Goal: Task Accomplishment & Management: Complete application form

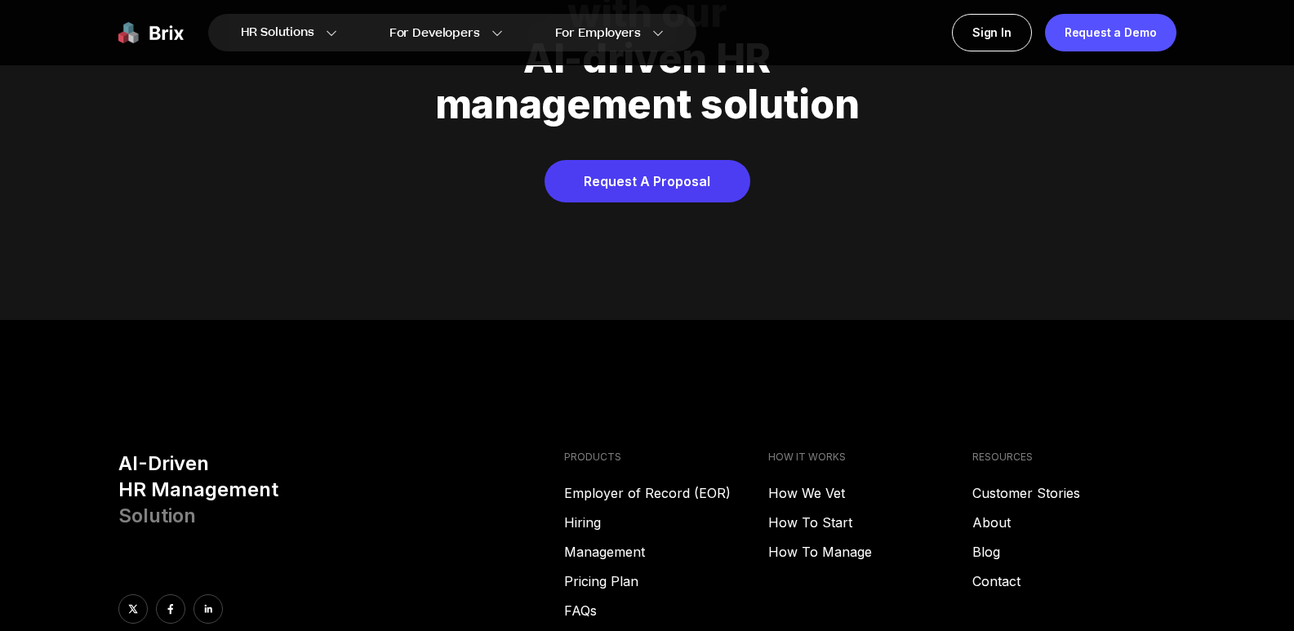
scroll to position [8342, 0]
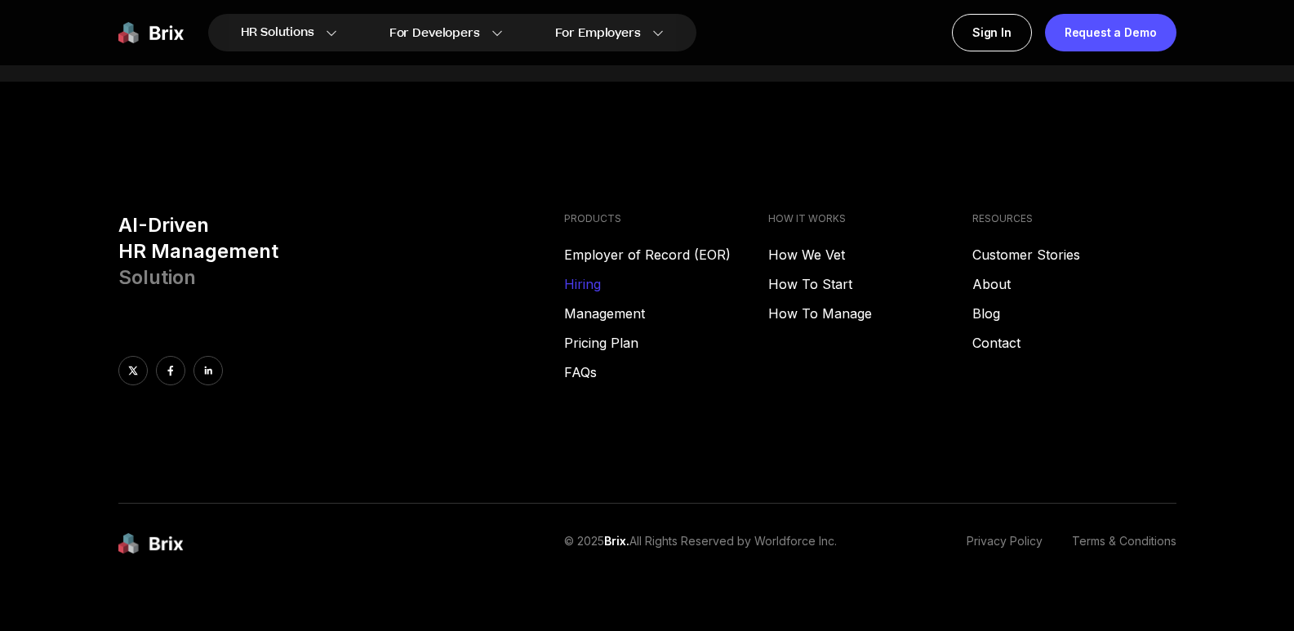
click at [584, 274] on link "Hiring" at bounding box center [666, 284] width 204 height 20
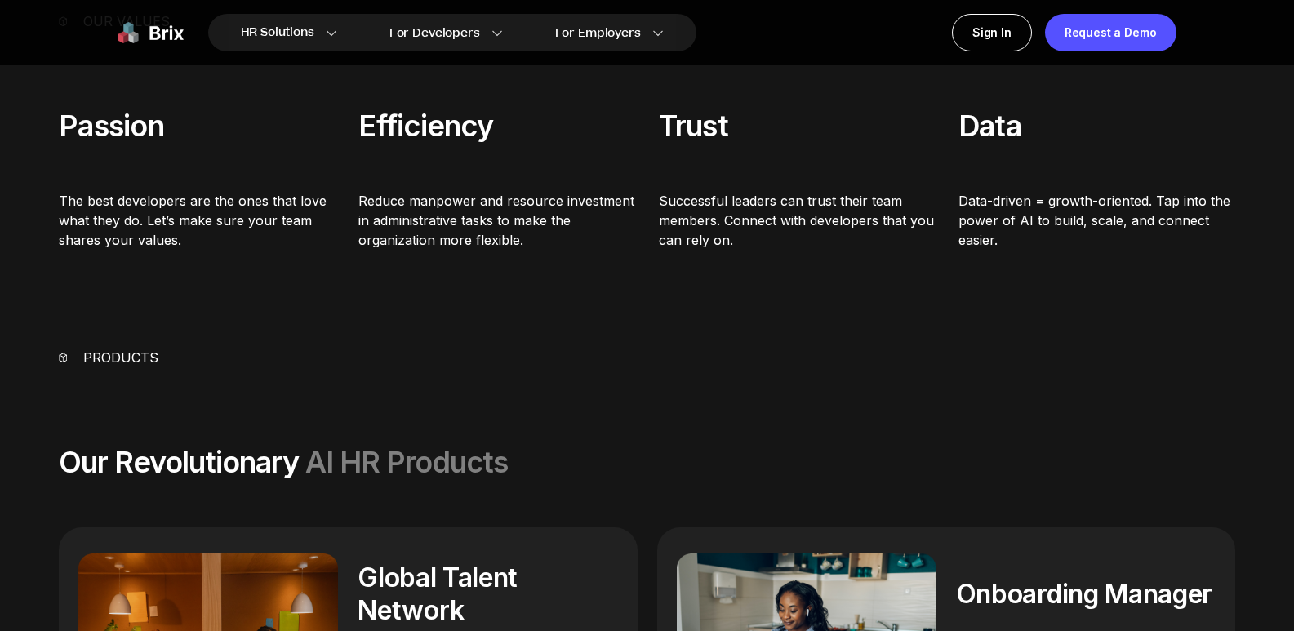
scroll to position [1143, 0]
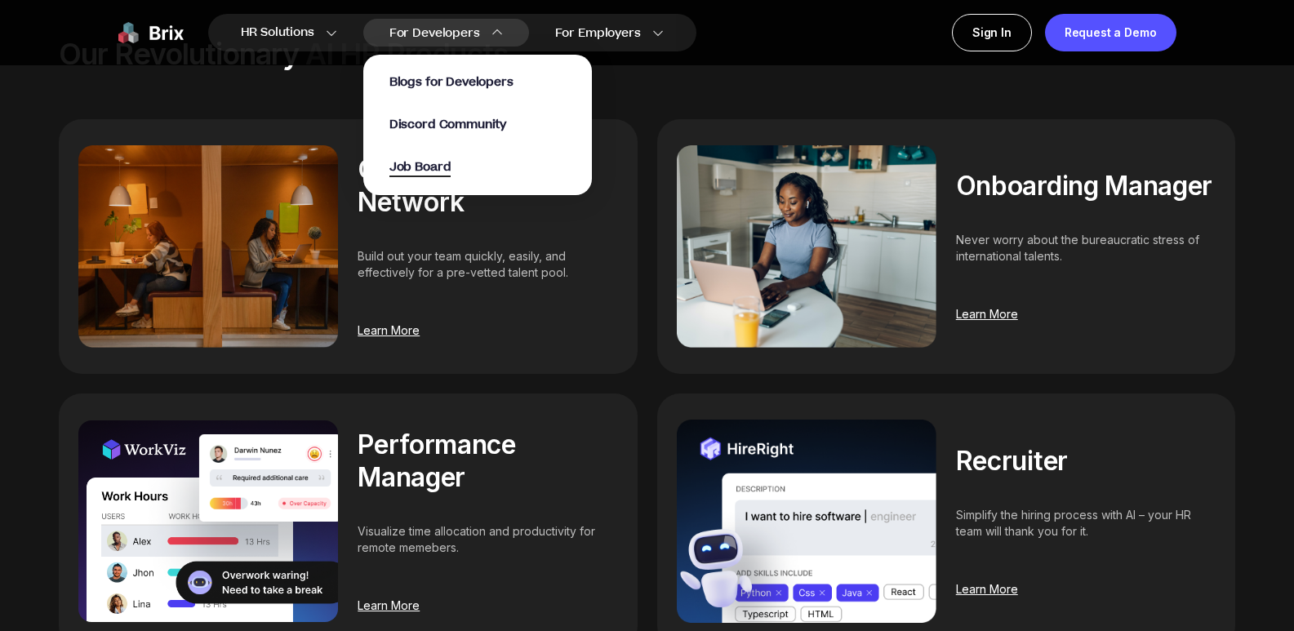
click at [427, 166] on span "Job Board" at bounding box center [420, 167] width 62 height 19
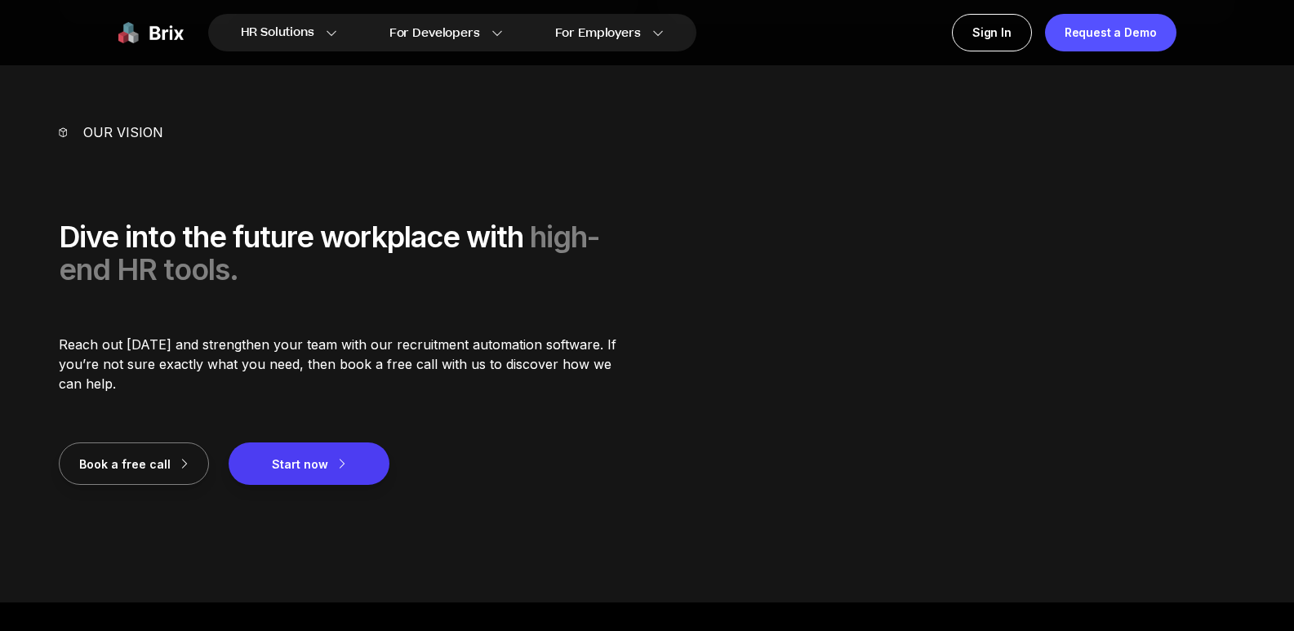
scroll to position [2041, 0]
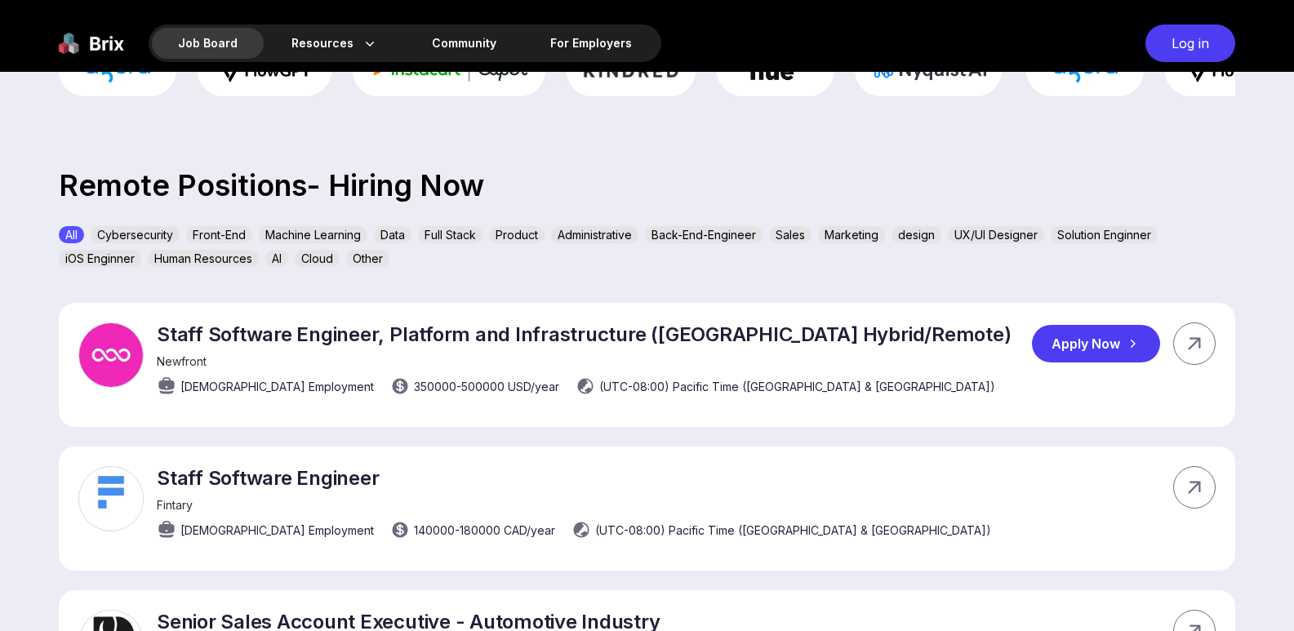
scroll to position [482, 0]
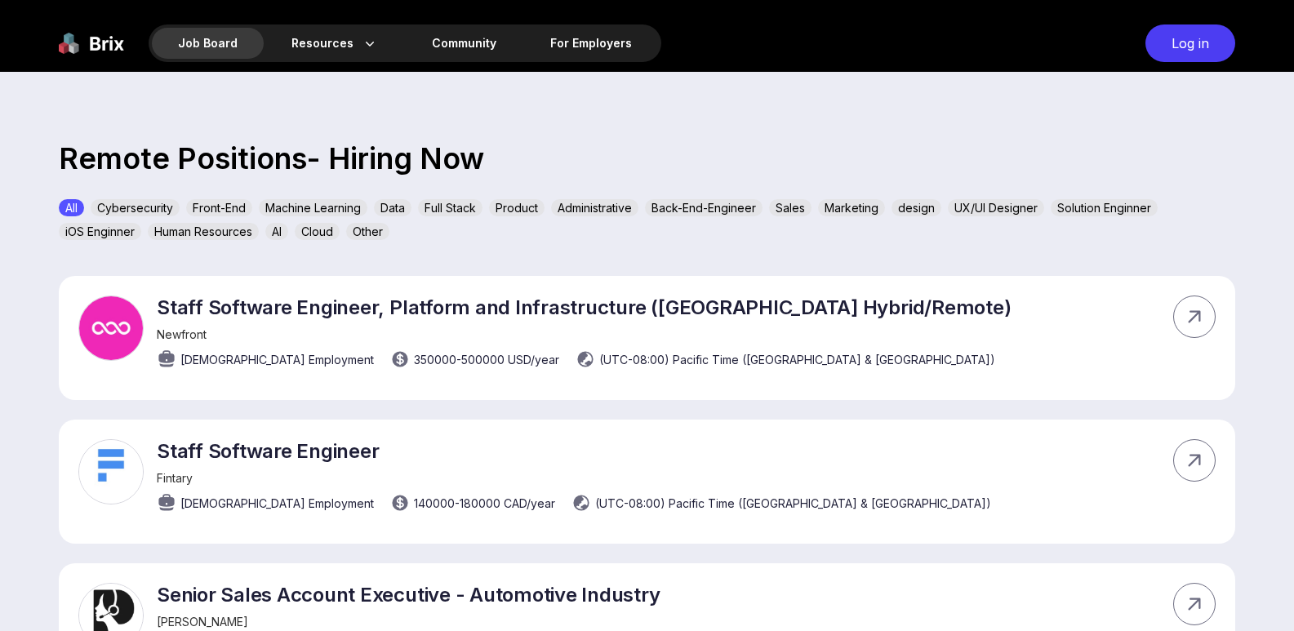
click at [213, 211] on div "Front-End" at bounding box center [219, 207] width 66 height 17
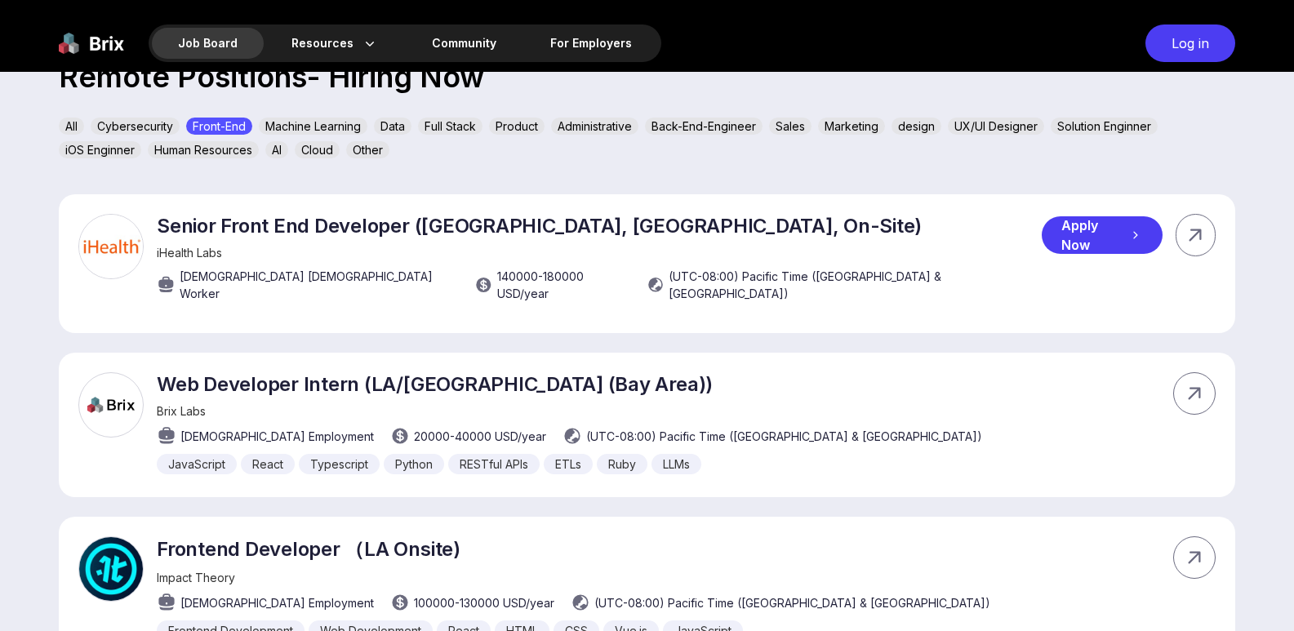
scroll to position [155, 0]
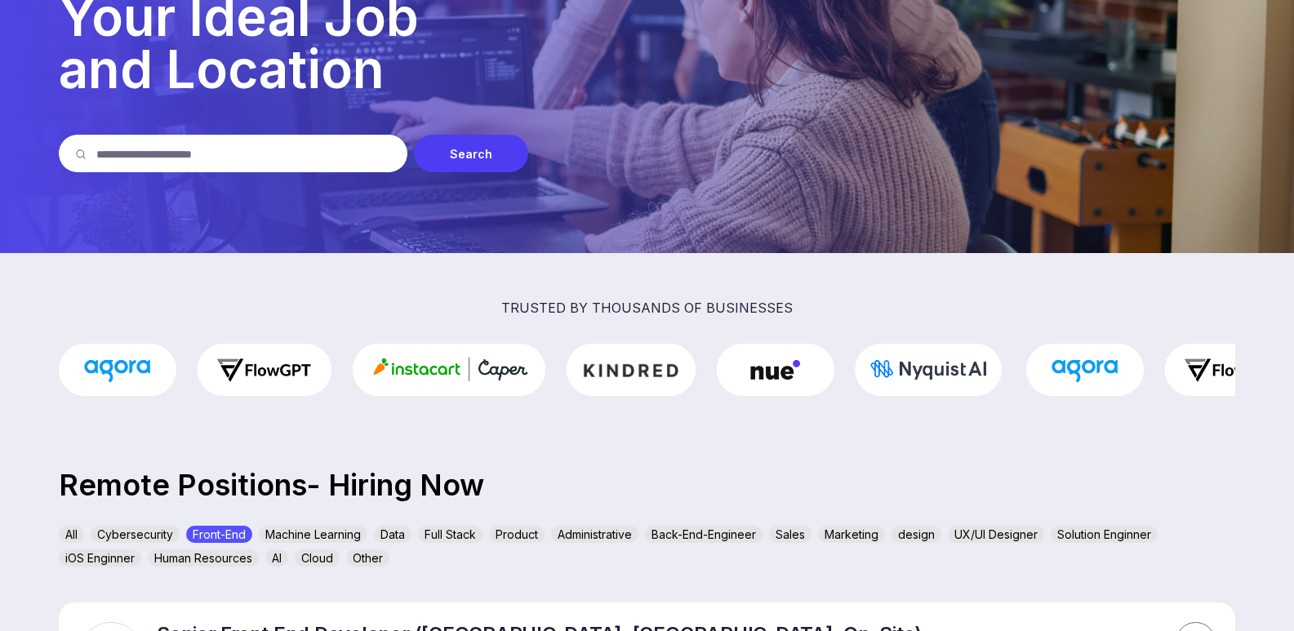
click at [237, 148] on input "text" at bounding box center [243, 154] width 295 height 38
type input "******"
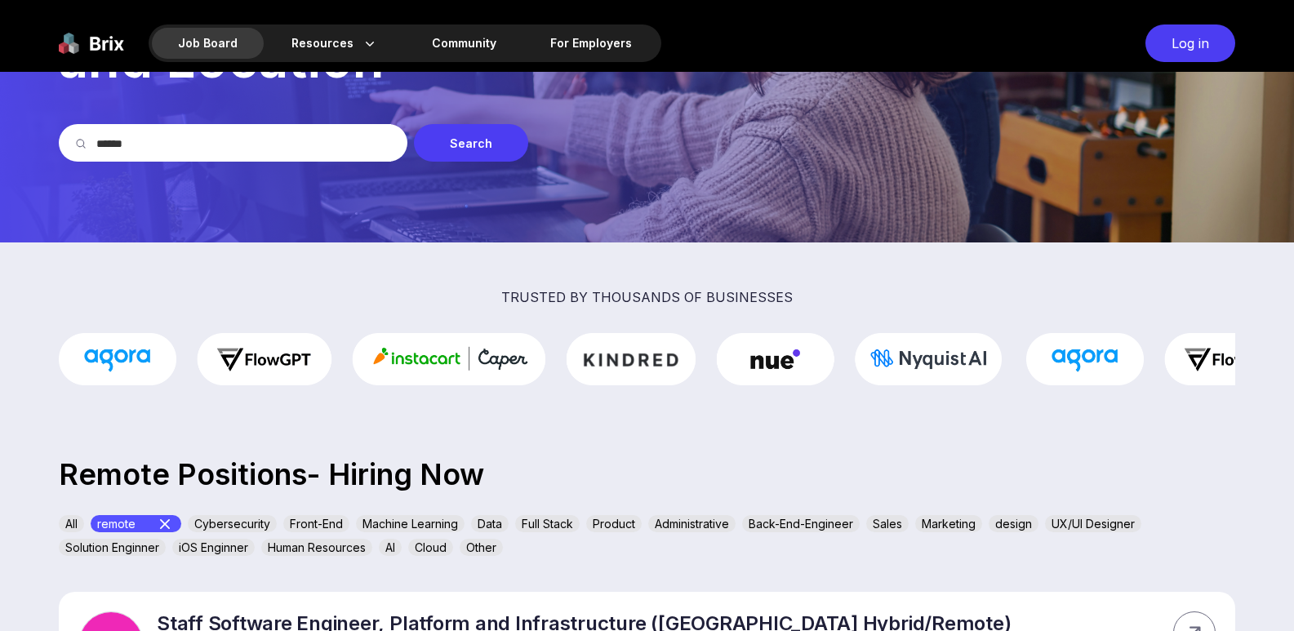
scroll to position [0, 0]
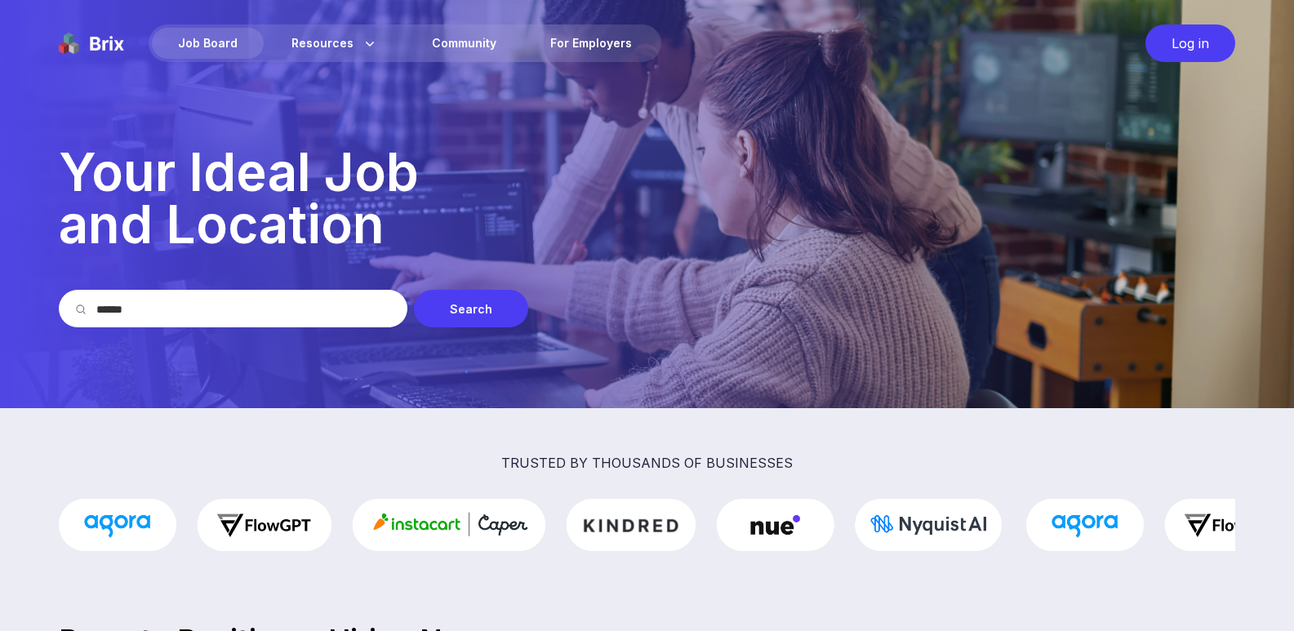
drag, startPoint x: 142, startPoint y: 313, endPoint x: 85, endPoint y: 312, distance: 57.2
click at [85, 312] on div "******" at bounding box center [233, 309] width 349 height 38
type input "******"
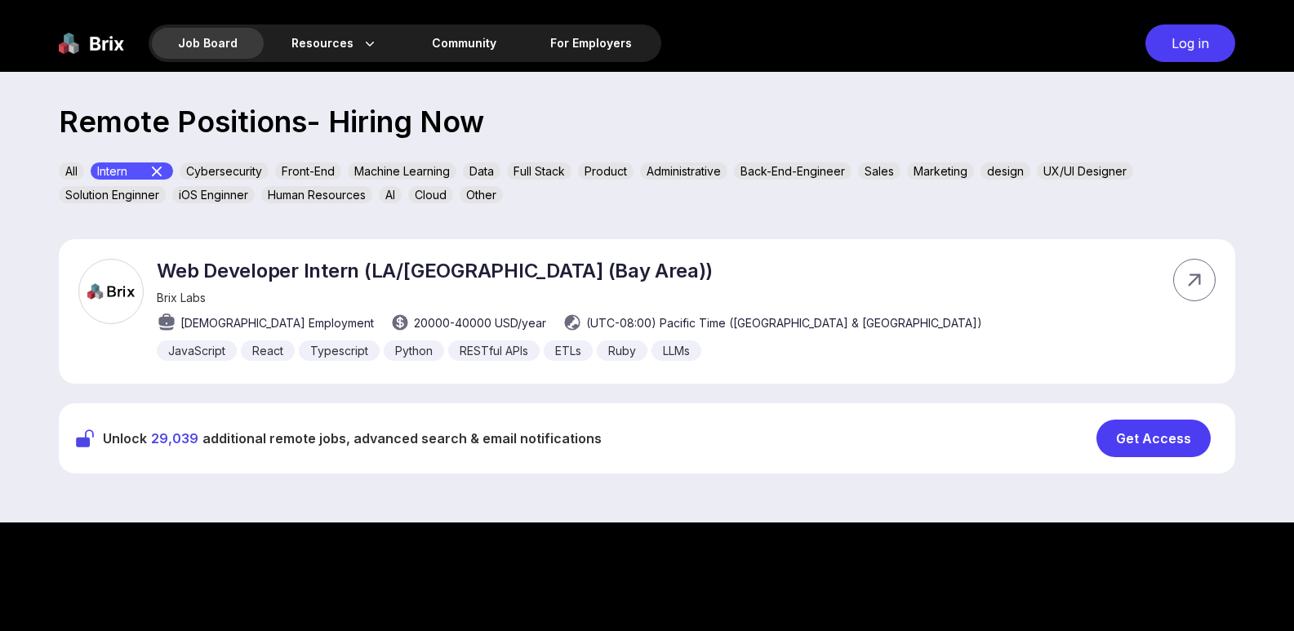
scroll to position [490, 0]
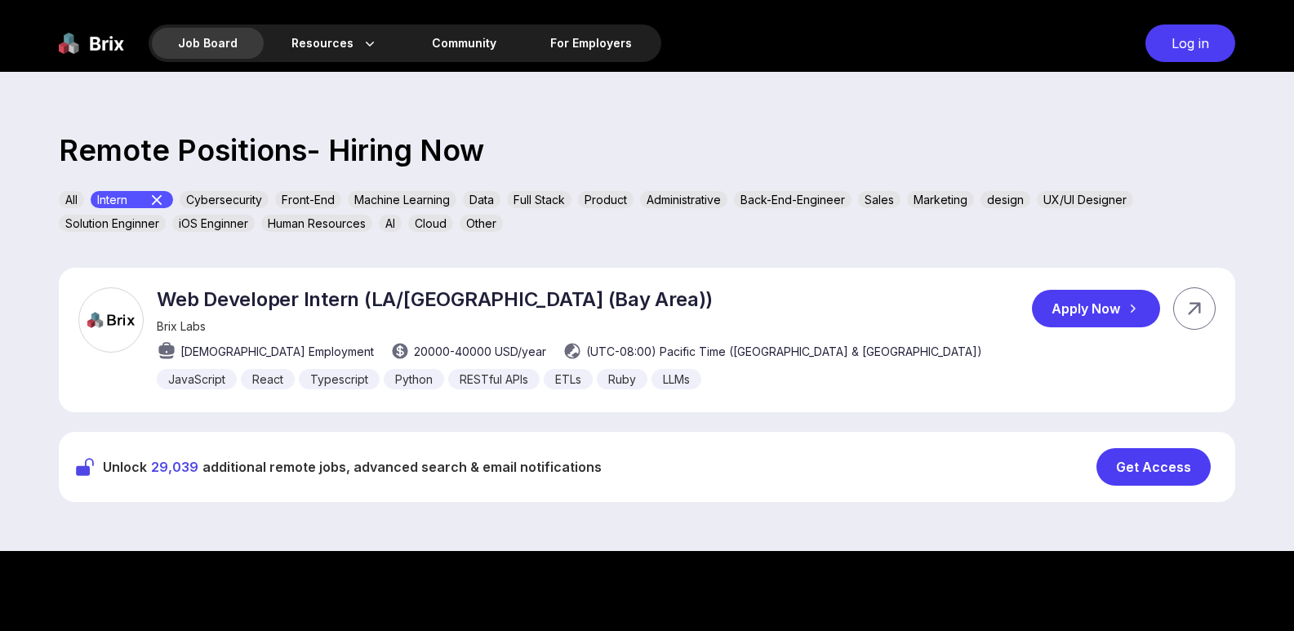
click at [1119, 309] on div "Apply Now" at bounding box center [1096, 309] width 128 height 38
